Goal: Information Seeking & Learning: Learn about a topic

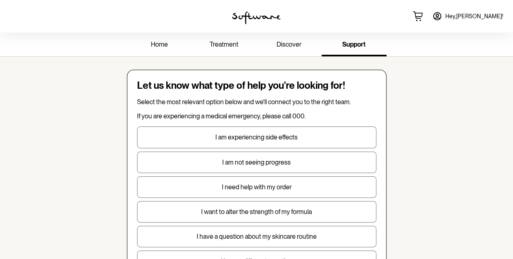
click at [224, 46] on span "treatment" at bounding box center [224, 45] width 29 height 8
